Goal: Find specific page/section: Find specific page/section

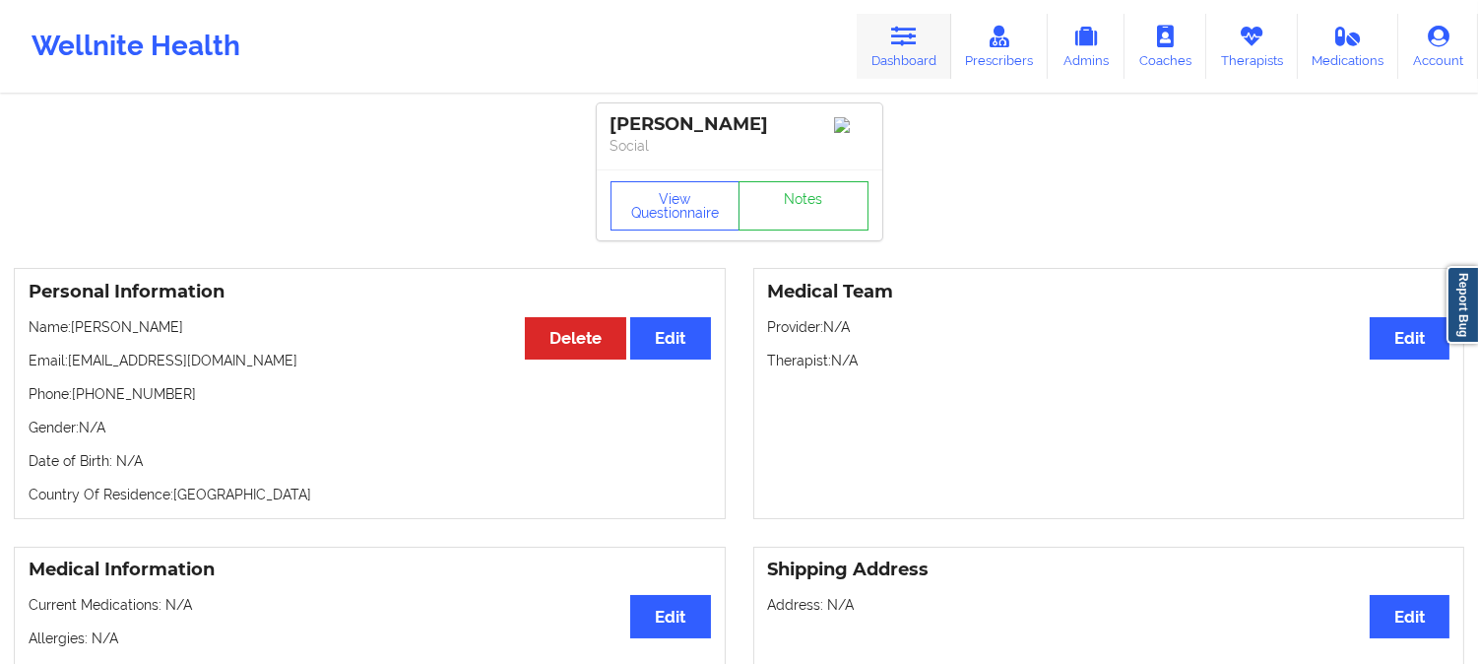
click at [917, 42] on icon at bounding box center [904, 37] width 26 height 22
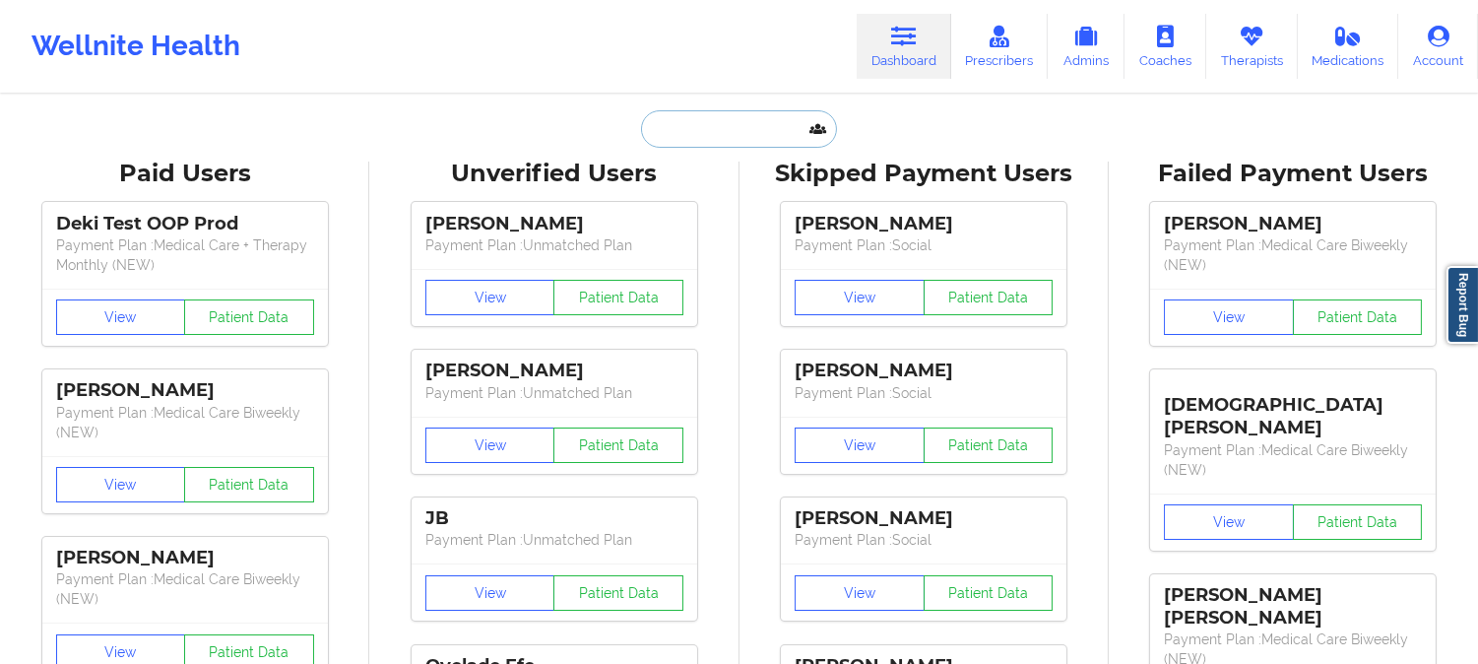
click at [732, 123] on input "text" at bounding box center [738, 128] width 195 height 37
paste input "2. [PERSON_NAME]"
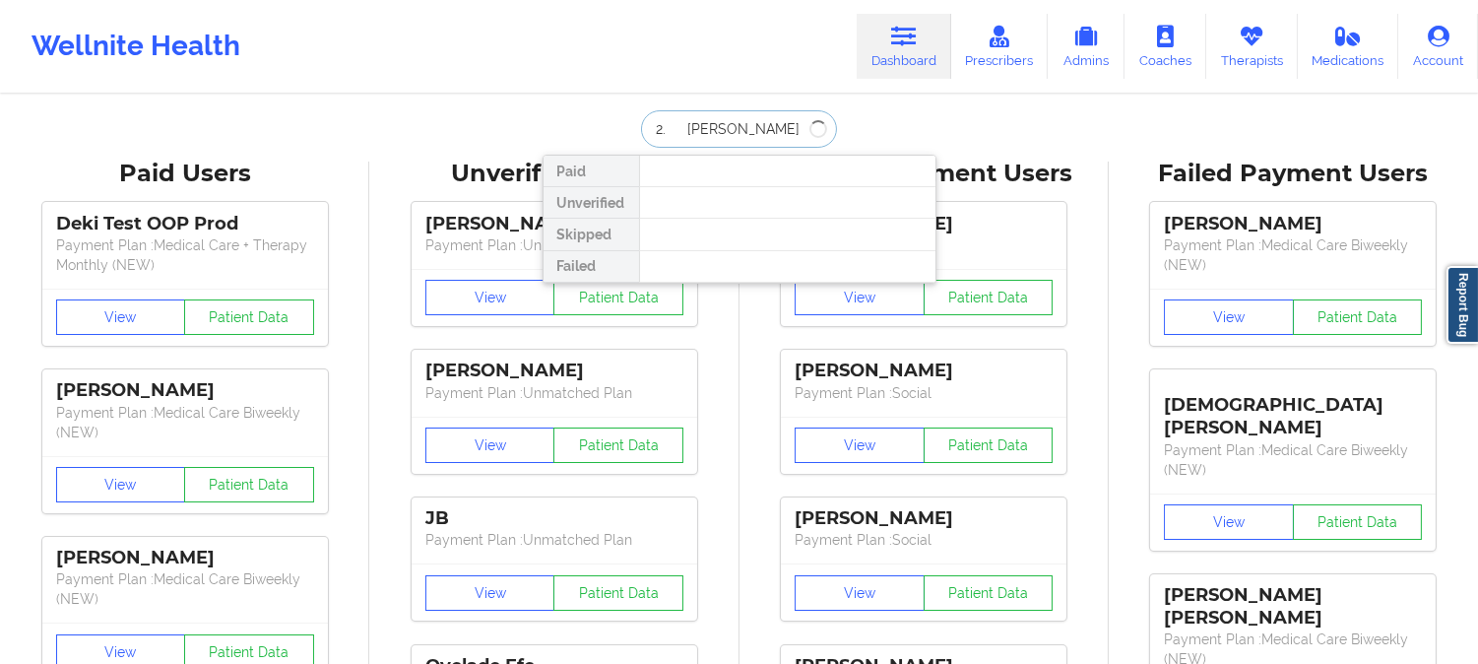
click at [680, 124] on input "2. [PERSON_NAME]" at bounding box center [738, 128] width 195 height 37
click at [753, 121] on input "[PERSON_NAME]" at bounding box center [738, 128] width 195 height 37
type input "[PERSON_NAME]"
click at [756, 124] on input "[PERSON_NAME]" at bounding box center [738, 128] width 195 height 37
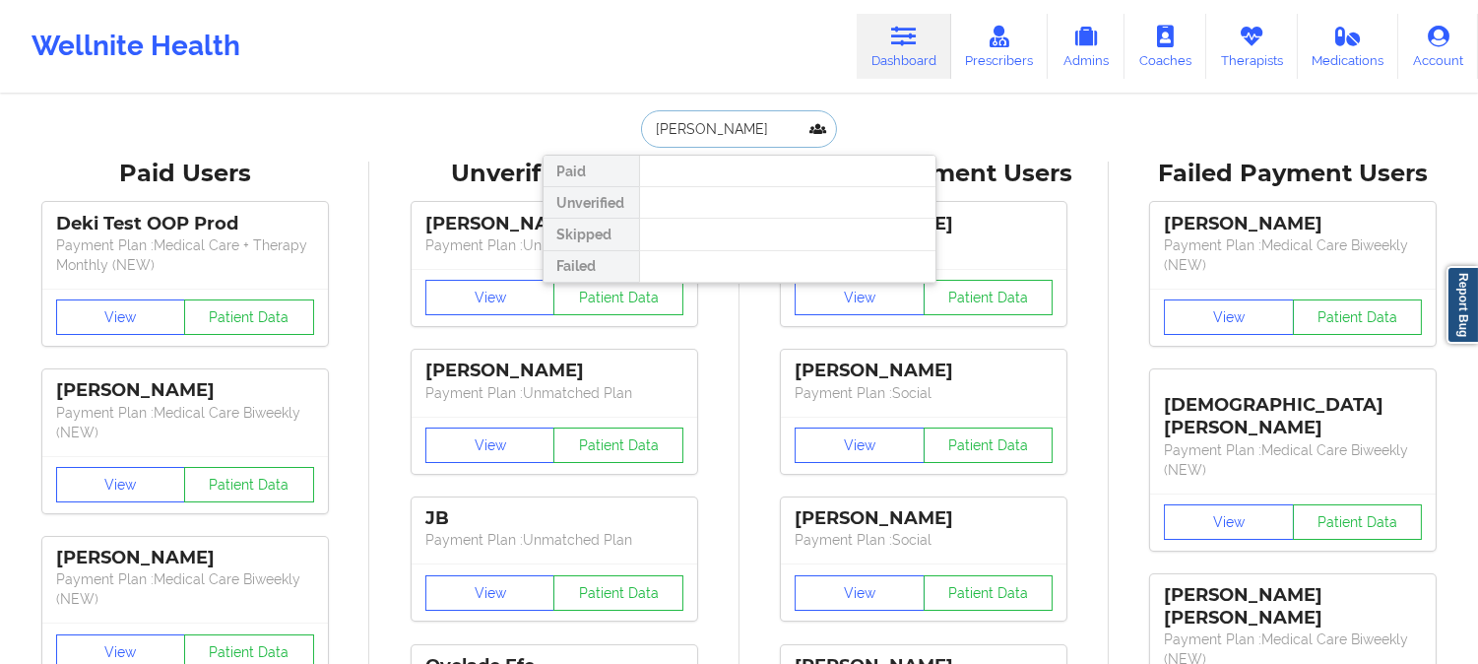
click at [756, 124] on input "[PERSON_NAME]" at bounding box center [738, 128] width 195 height 37
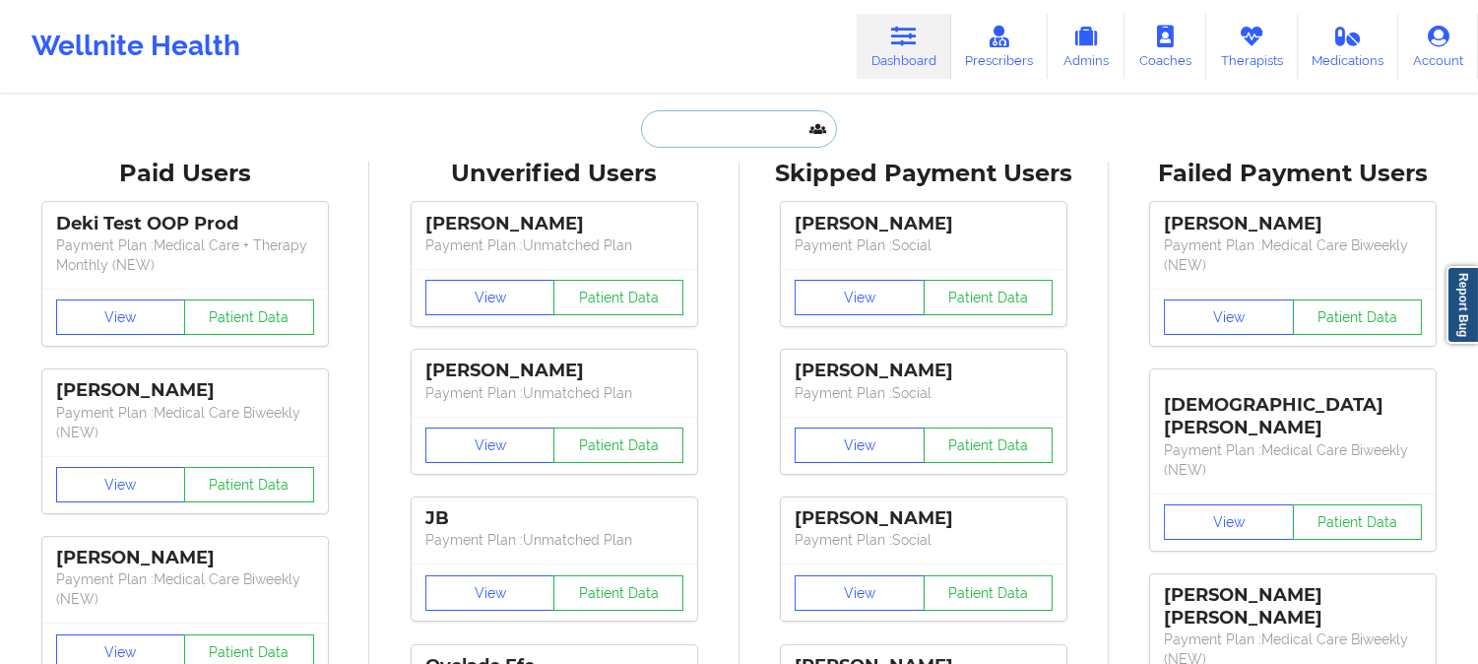
paste input "[EMAIL_ADDRESS][PERSON_NAME][DOMAIN_NAME]"
type input "[EMAIL_ADDRESS][PERSON_NAME][DOMAIN_NAME]"
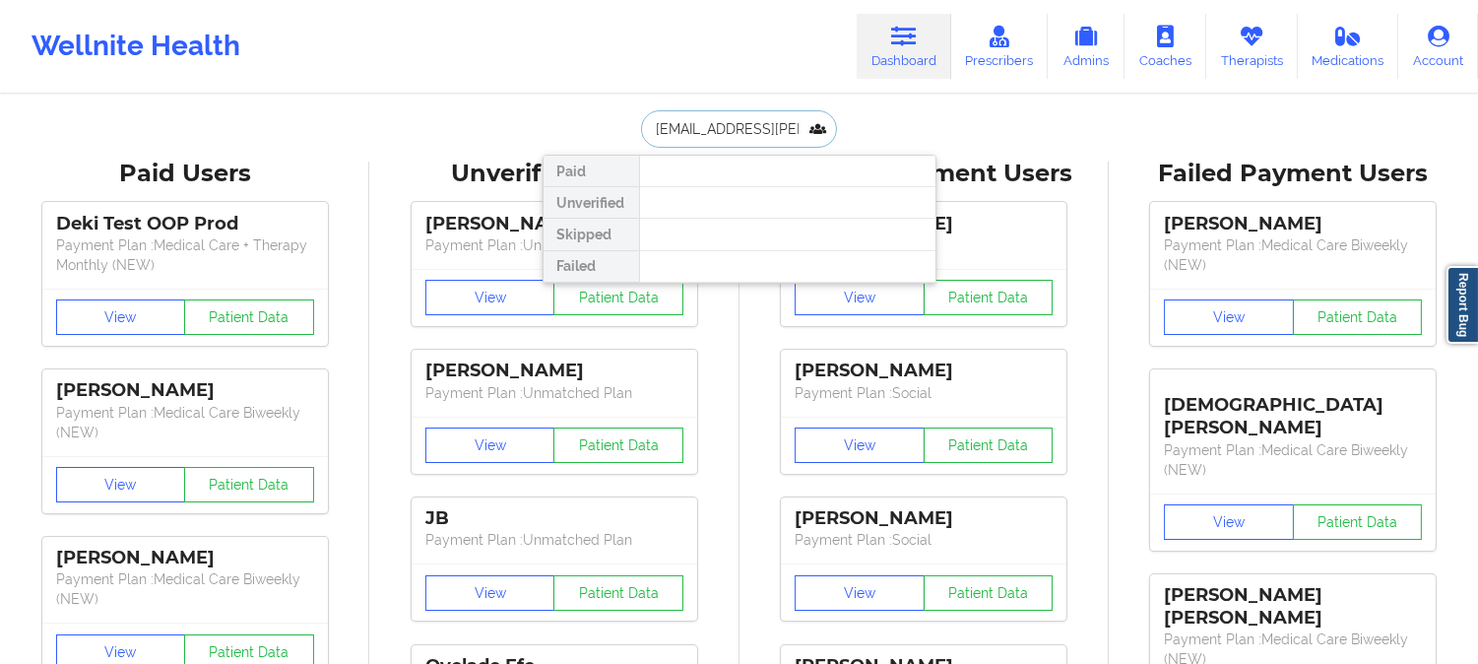
scroll to position [0, 20]
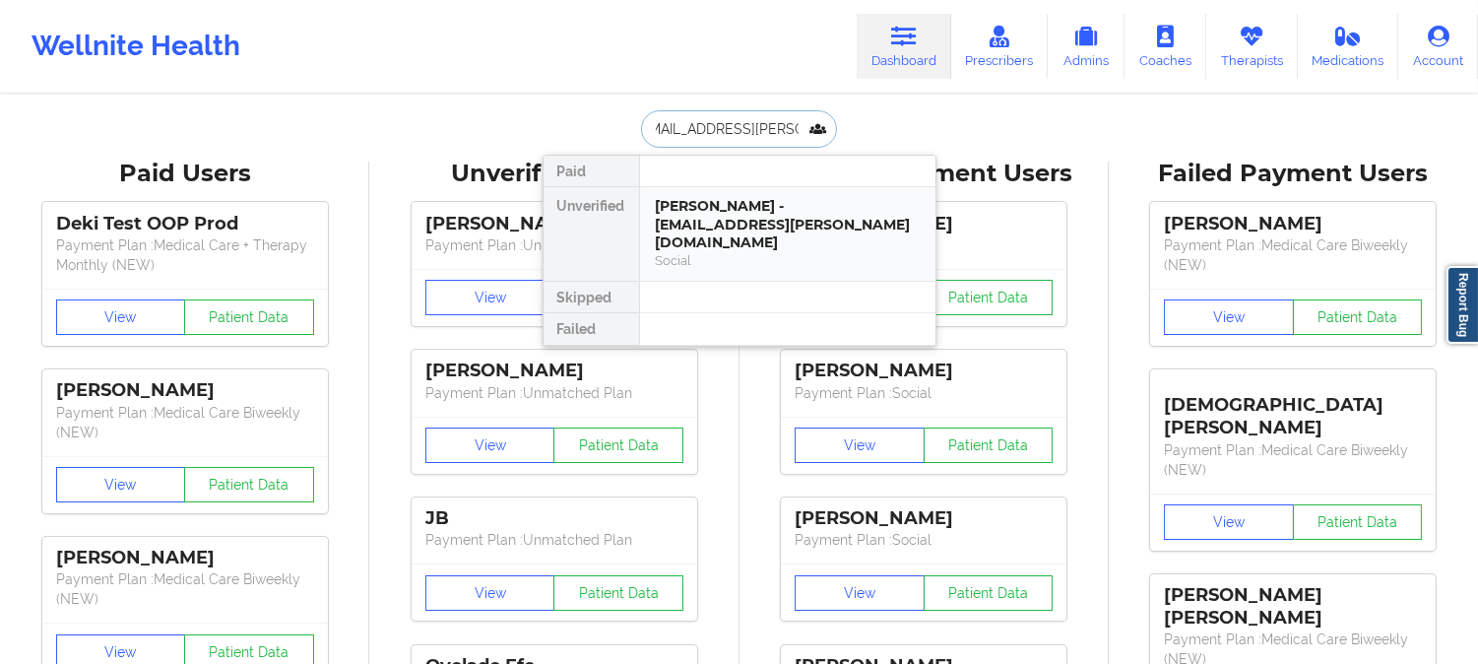
click at [720, 223] on div "[PERSON_NAME] - [EMAIL_ADDRESS][PERSON_NAME][DOMAIN_NAME]" at bounding box center [788, 224] width 264 height 55
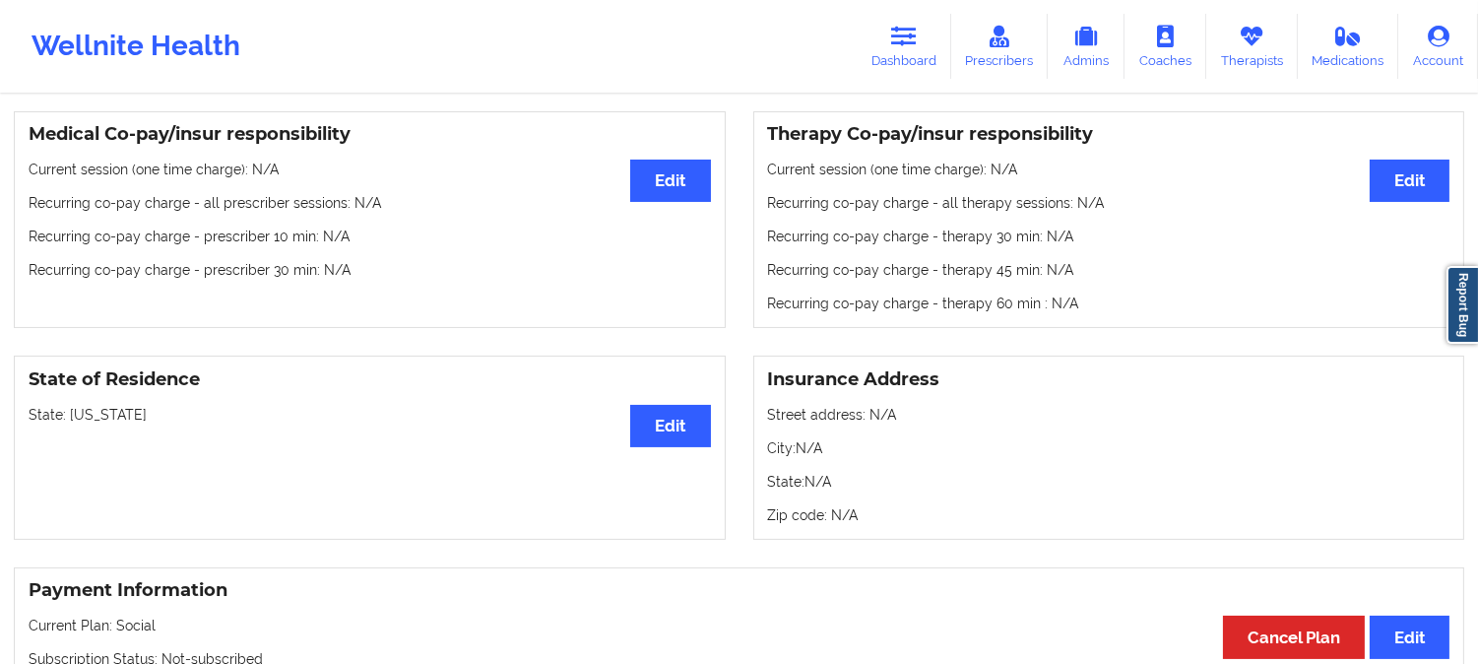
scroll to position [547, 0]
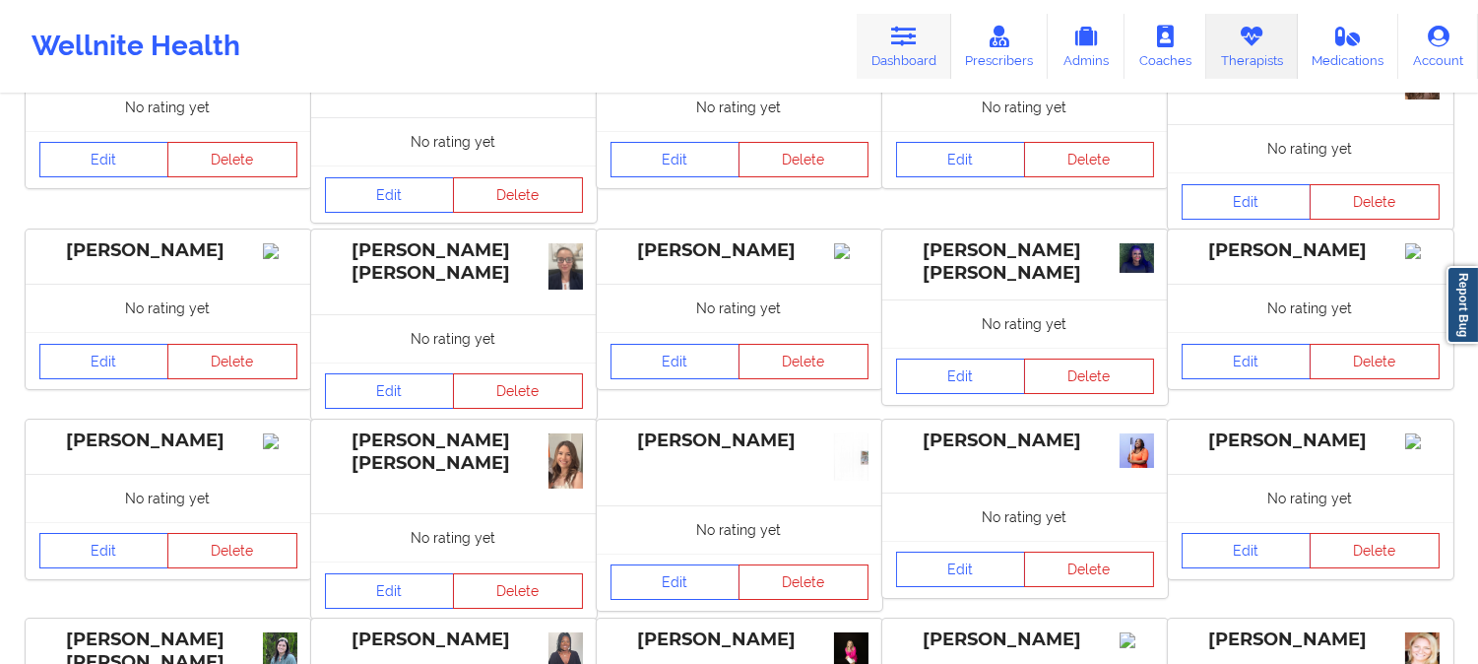
click at [913, 40] on icon at bounding box center [904, 37] width 26 height 22
